Goal: Find specific page/section: Find specific page/section

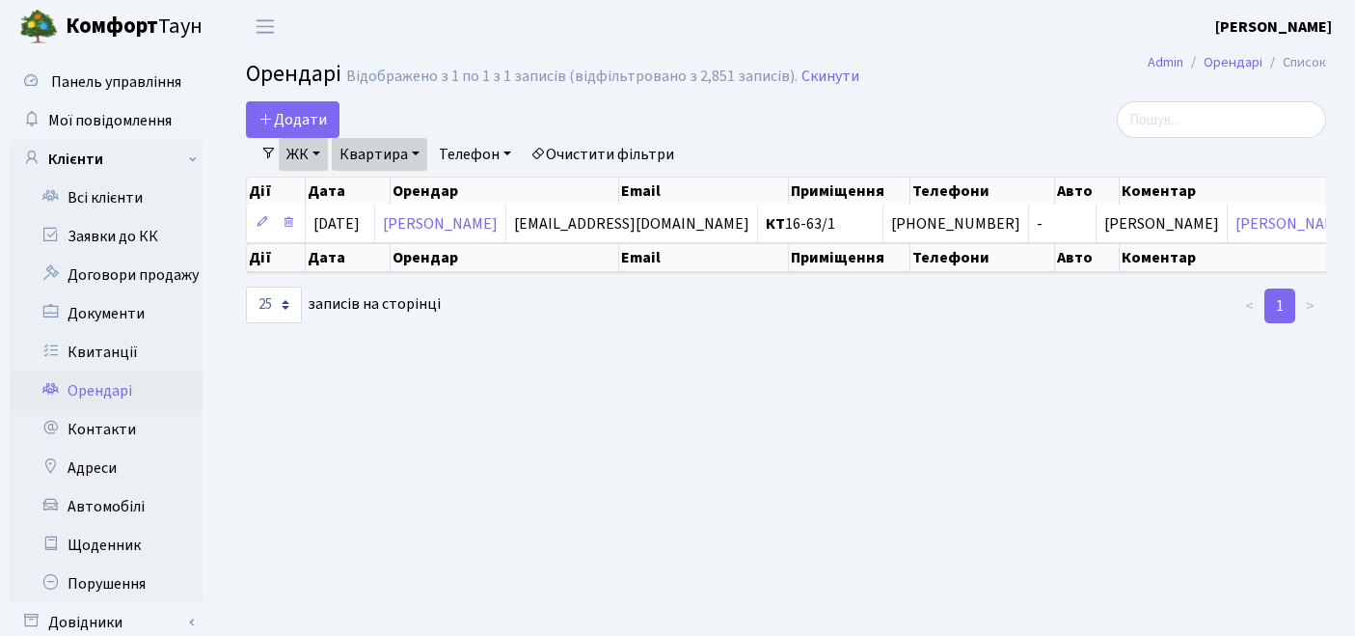
select select "25"
click at [117, 395] on link "Орендарі" at bounding box center [106, 390] width 193 height 39
select select "25"
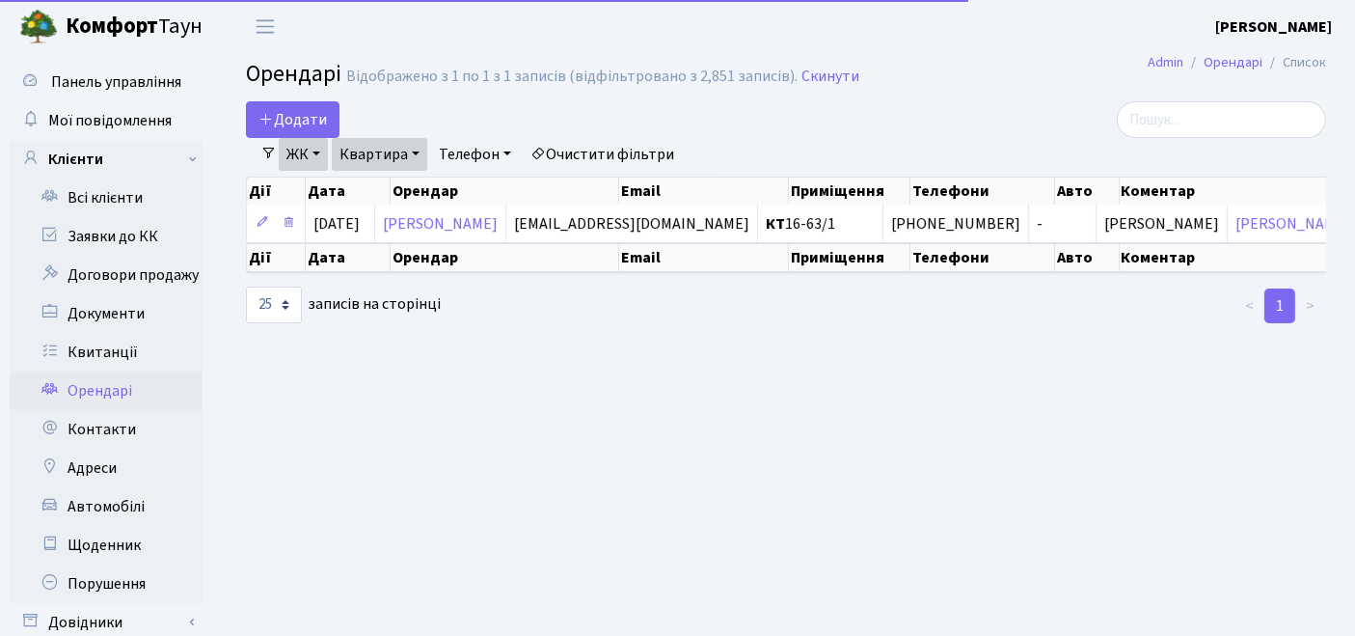
click at [595, 147] on link "Очистити фільтри" at bounding box center [602, 154] width 159 height 33
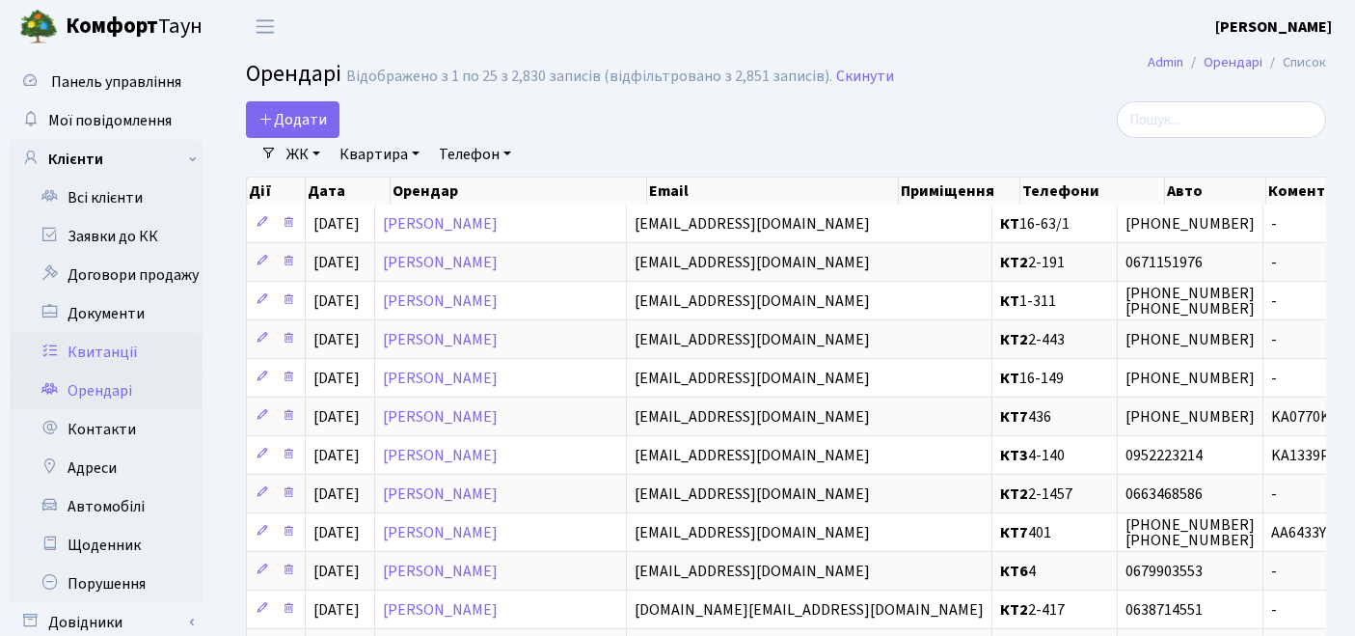
click at [127, 338] on link "Квитанції" at bounding box center [106, 352] width 193 height 39
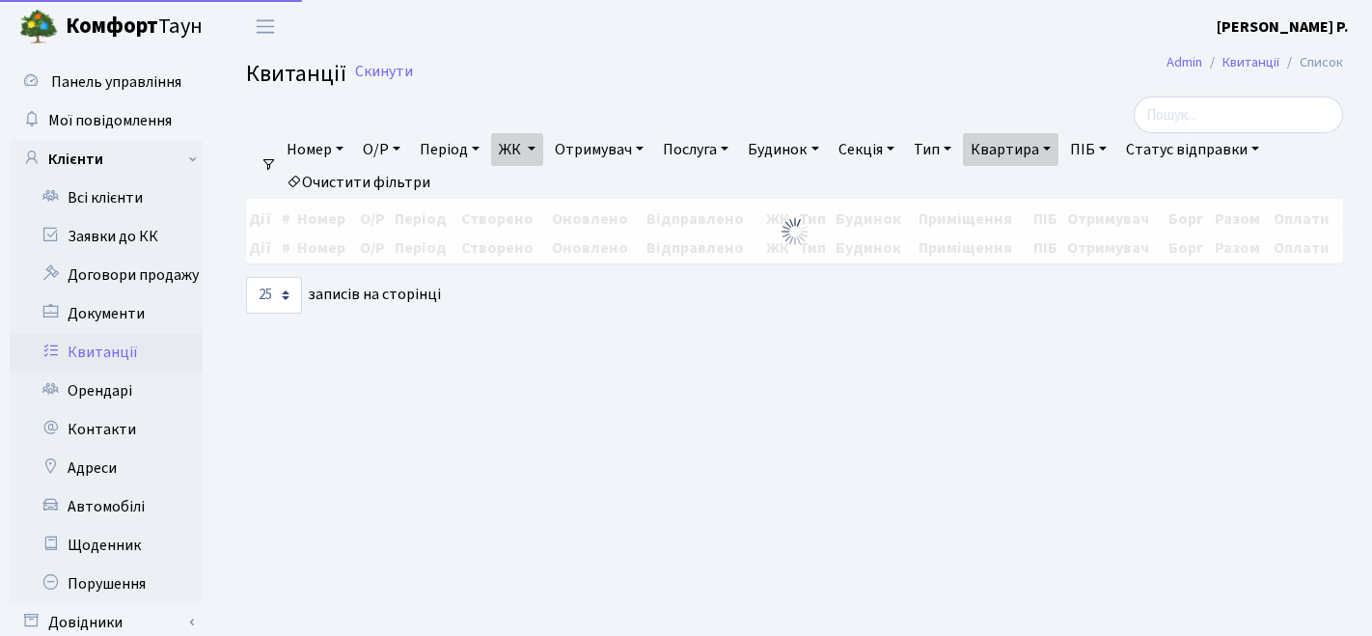
select select "25"
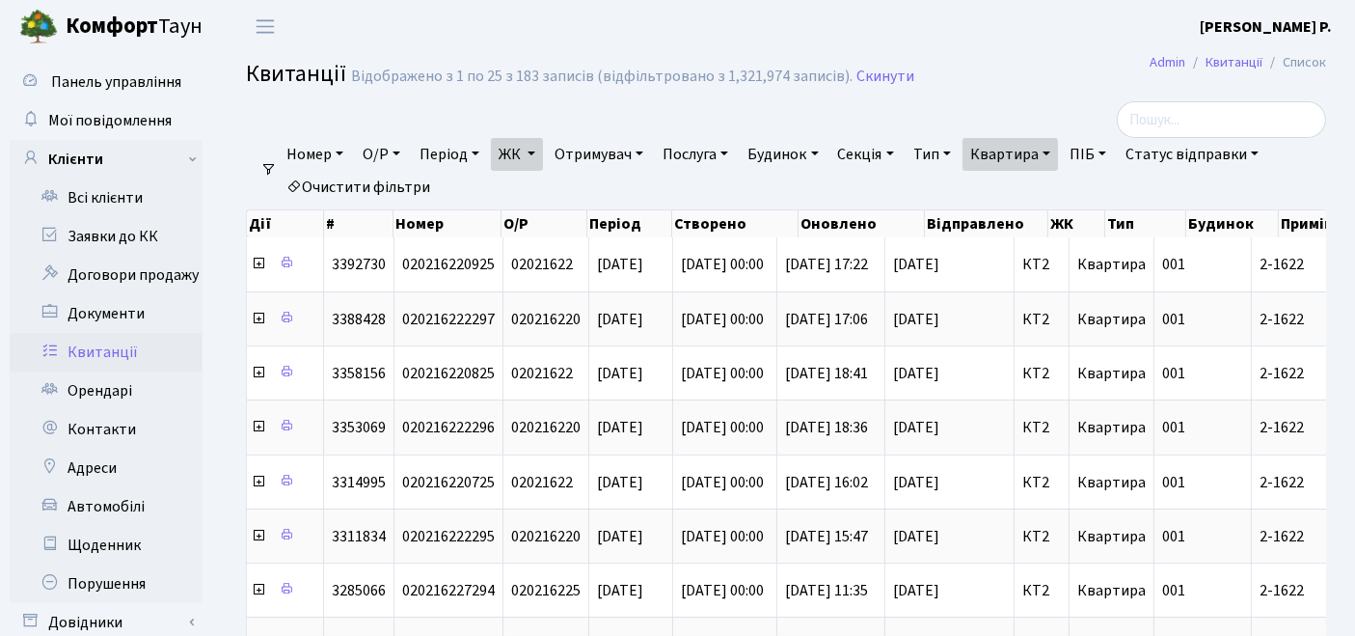
click at [525, 166] on link "ЖК" at bounding box center [517, 154] width 52 height 33
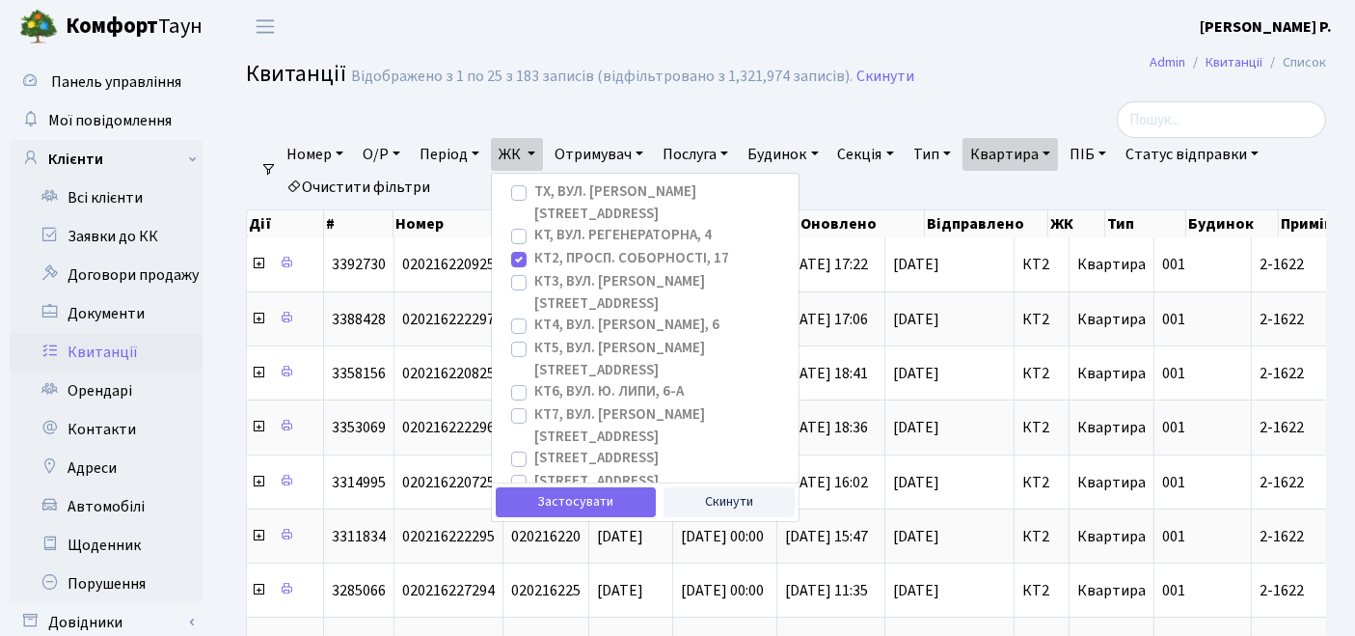
click at [1024, 146] on link "Квартира" at bounding box center [1010, 154] width 95 height 33
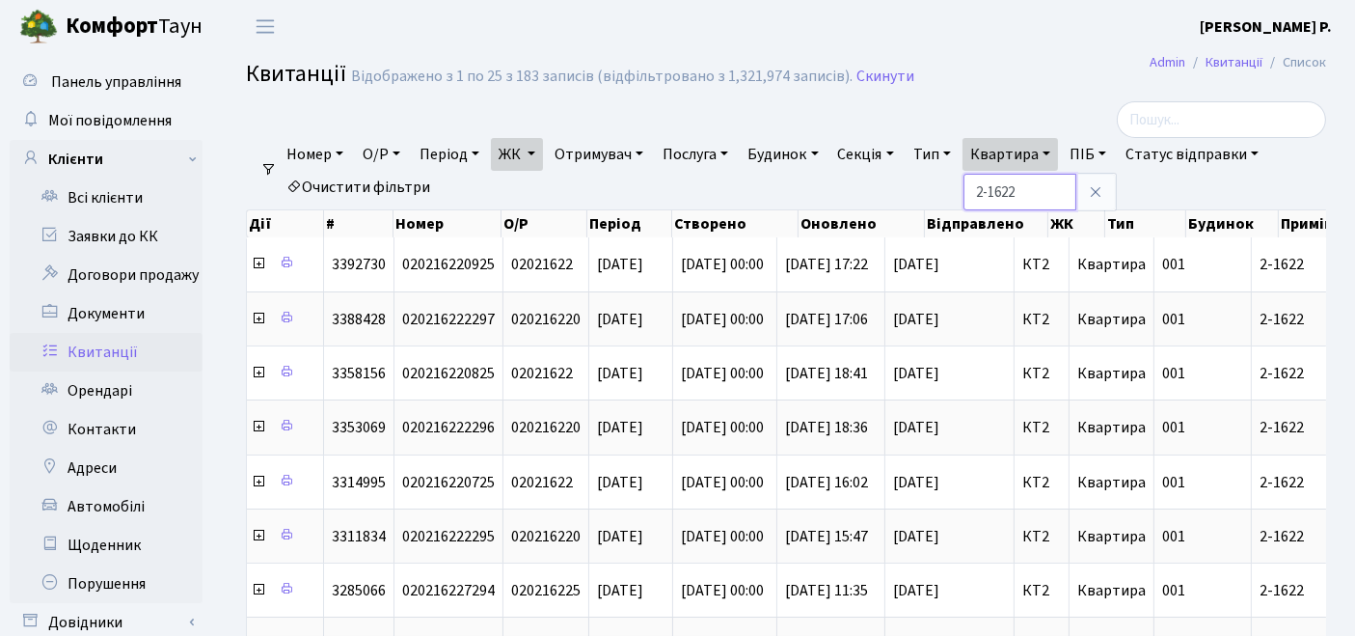
click at [1060, 183] on input "2-1622" at bounding box center [1020, 192] width 113 height 37
type input "2-1662"
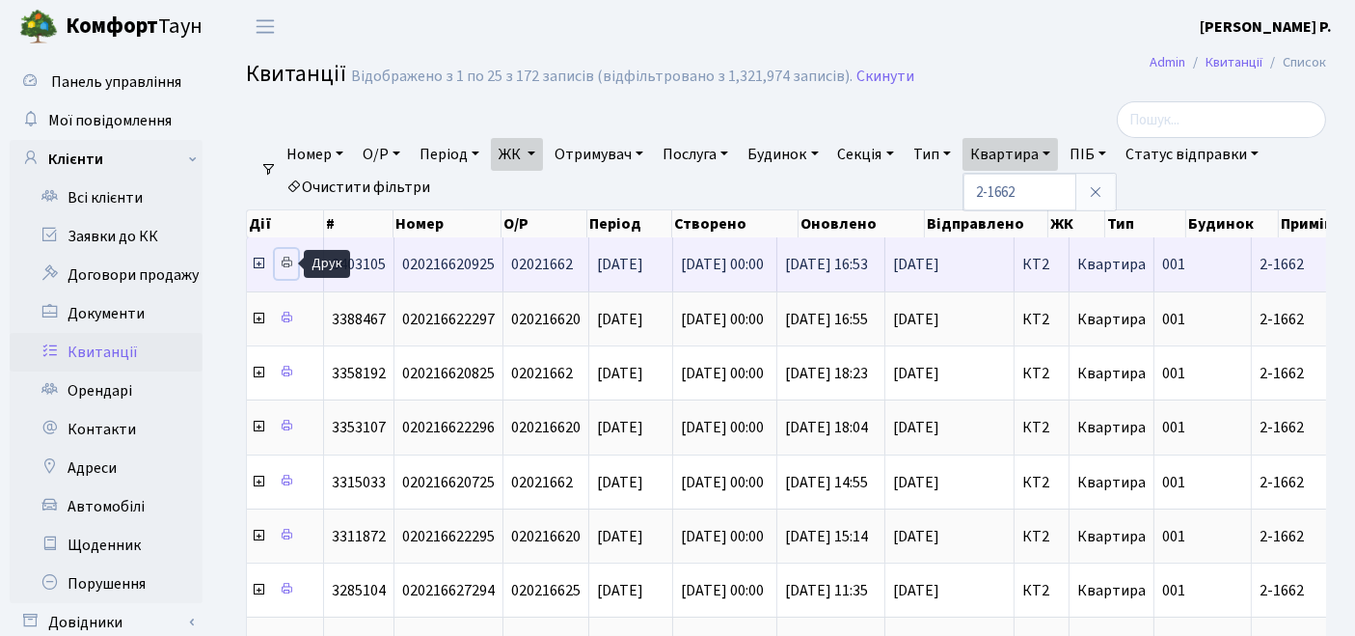
click at [287, 252] on link at bounding box center [286, 264] width 23 height 30
